Goal: Task Accomplishment & Management: Use online tool/utility

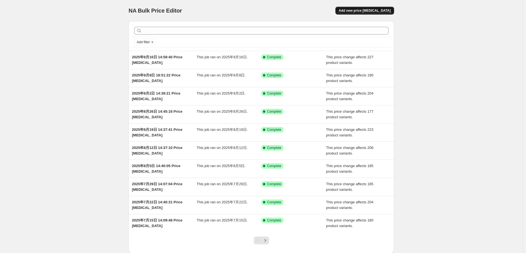
click at [364, 9] on span "Add new price change job" at bounding box center [365, 10] width 52 height 4
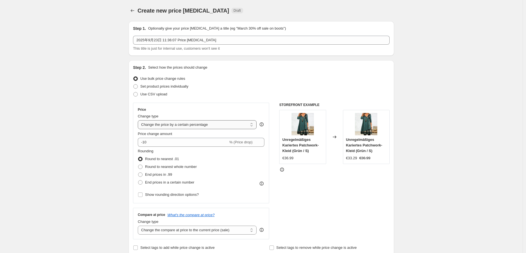
click at [177, 123] on select "Change the price to a certain amount Change the price by a certain amount Chang…" at bounding box center [197, 124] width 119 height 9
select select "no_change"
click at [139, 120] on select "Change the price to a certain amount Change the price by a certain amount Chang…" at bounding box center [197, 124] width 119 height 9
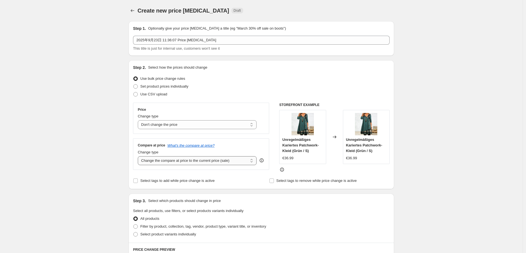
click at [168, 162] on select "Change the compare at price to the current price (sale) Change the compare at p…" at bounding box center [197, 161] width 119 height 9
select select "remove"
click at [139, 157] on select "Change the compare at price to the current price (sale) Change the compare at p…" at bounding box center [197, 161] width 119 height 9
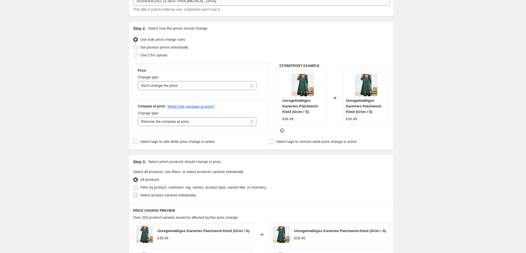
scroll to position [93, 0]
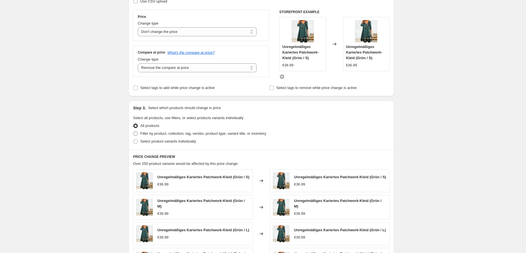
click at [138, 133] on span at bounding box center [135, 134] width 4 height 4
click at [134, 132] on input "Filter by product, collection, tag, vendor, product type, variant title, or inv…" at bounding box center [133, 132] width 0 height 0
radio input "true"
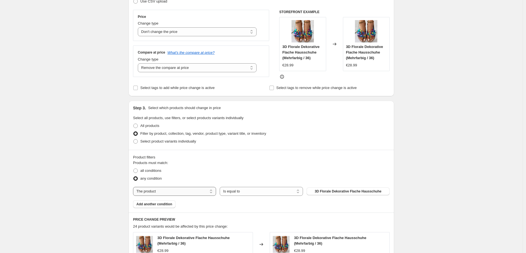
click at [182, 193] on select "The product The product's collection The product's tag The product's vendor The…" at bounding box center [174, 191] width 83 height 9
select select "tag"
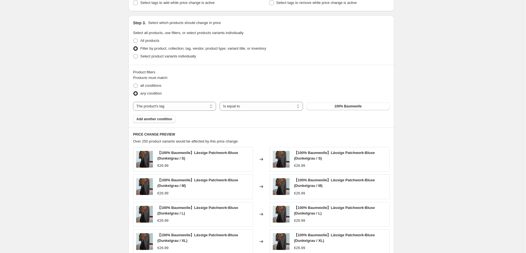
scroll to position [186, 0]
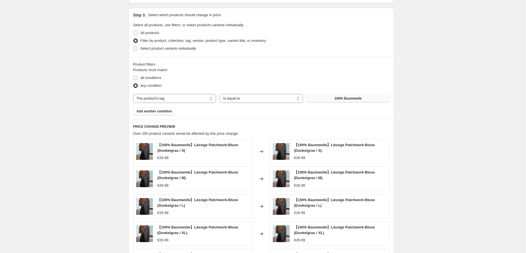
click at [347, 101] on button "100% Baumwolle" at bounding box center [348, 99] width 83 height 8
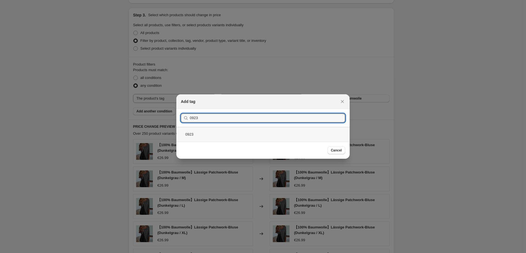
type input "0923"
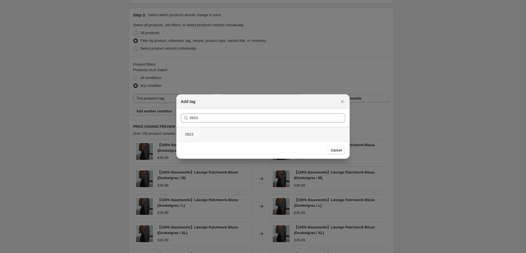
click at [211, 134] on div "0923" at bounding box center [262, 134] width 173 height 15
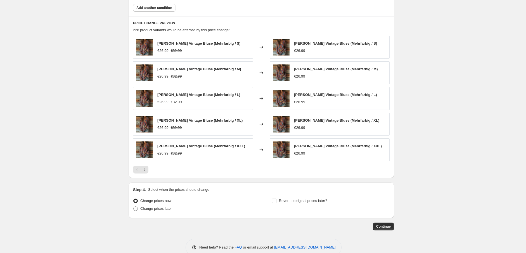
scroll to position [299, 0]
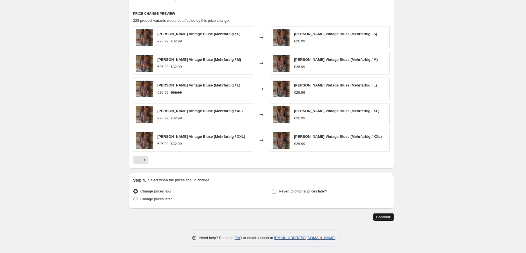
click at [381, 217] on span "Continue" at bounding box center [383, 217] width 15 height 4
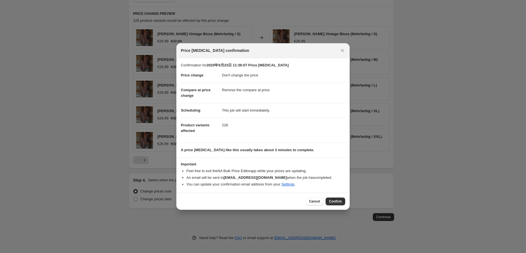
click at [341, 202] on span "Confirm" at bounding box center [335, 202] width 13 height 4
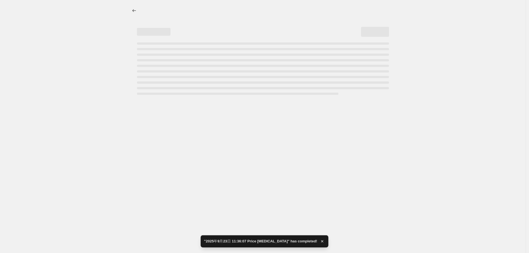
select select "no_change"
select select "remove"
select select "tag"
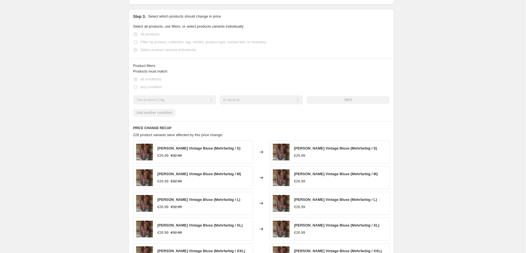
scroll to position [248, 0]
